Goal: Information Seeking & Learning: Learn about a topic

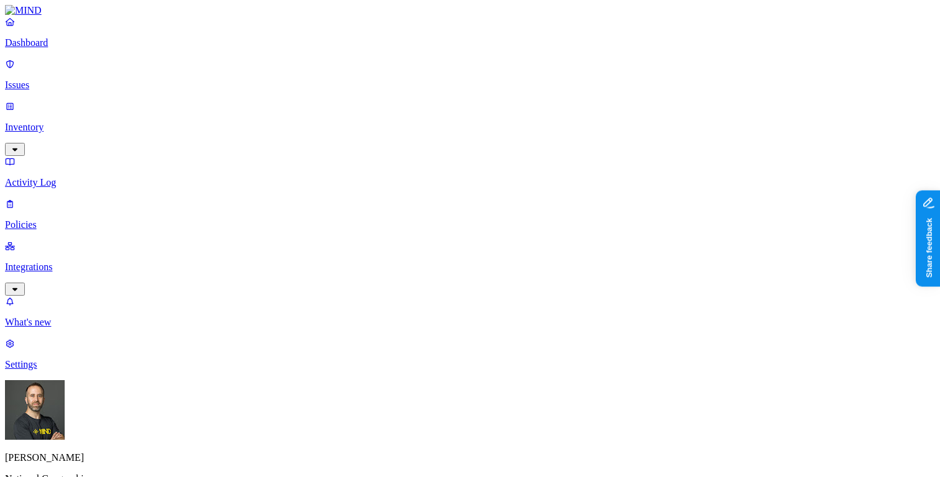
click at [119, 80] on p "Issues" at bounding box center [470, 85] width 930 height 11
click at [72, 48] on p "Dashboard" at bounding box center [470, 42] width 930 height 11
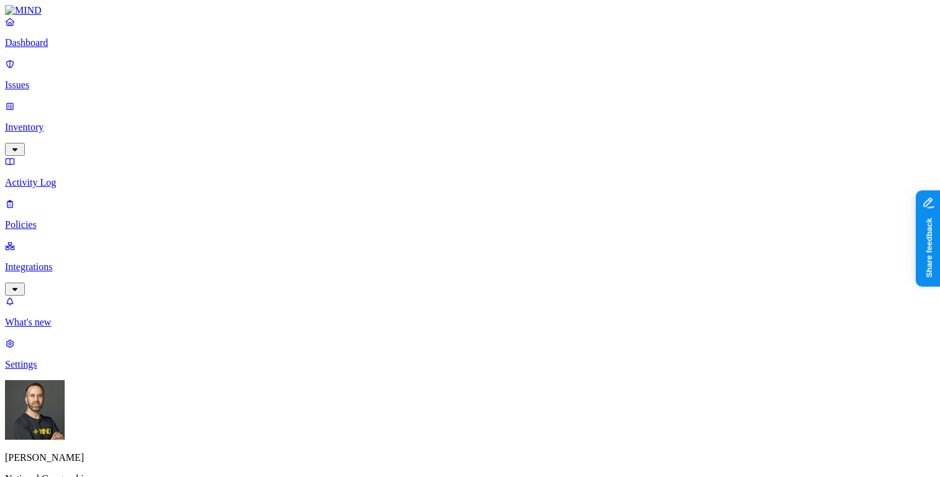
click at [64, 122] on p "Inventory" at bounding box center [470, 127] width 930 height 11
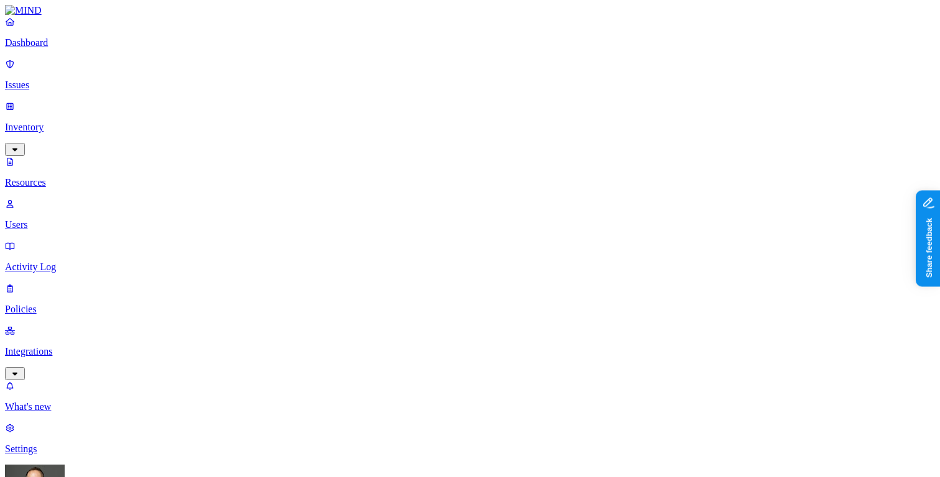
click at [84, 48] on p "Dashboard" at bounding box center [470, 42] width 930 height 11
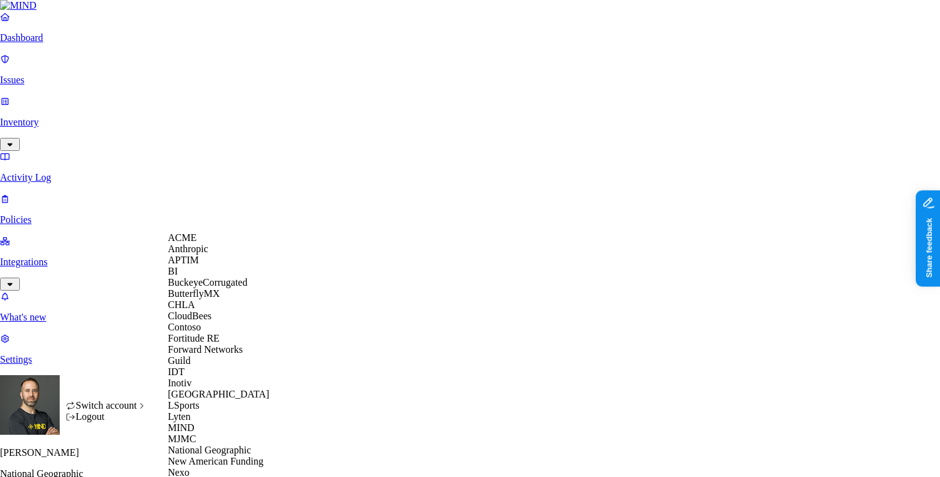
click at [211, 321] on span "CloudBees" at bounding box center [190, 316] width 44 height 11
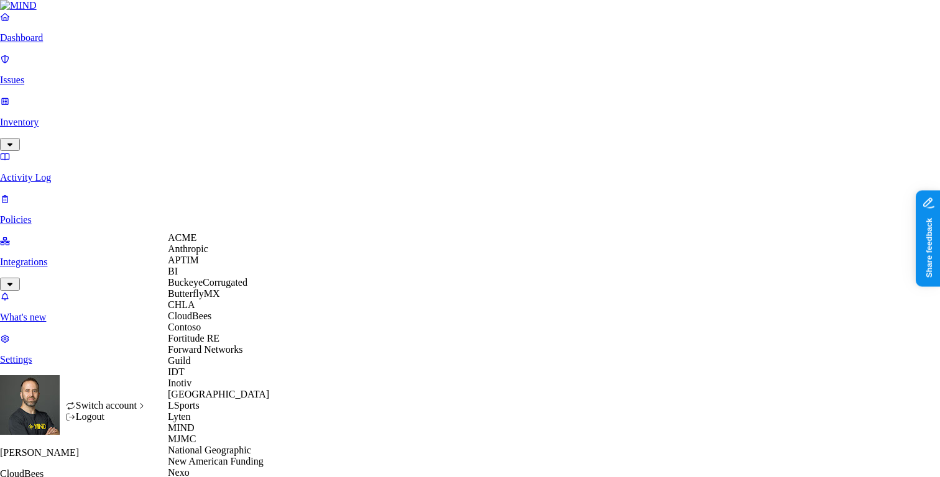
scroll to position [351, 0]
click at [217, 445] on span "National Geographic" at bounding box center [209, 450] width 83 height 11
